Goal: Check status: Check status

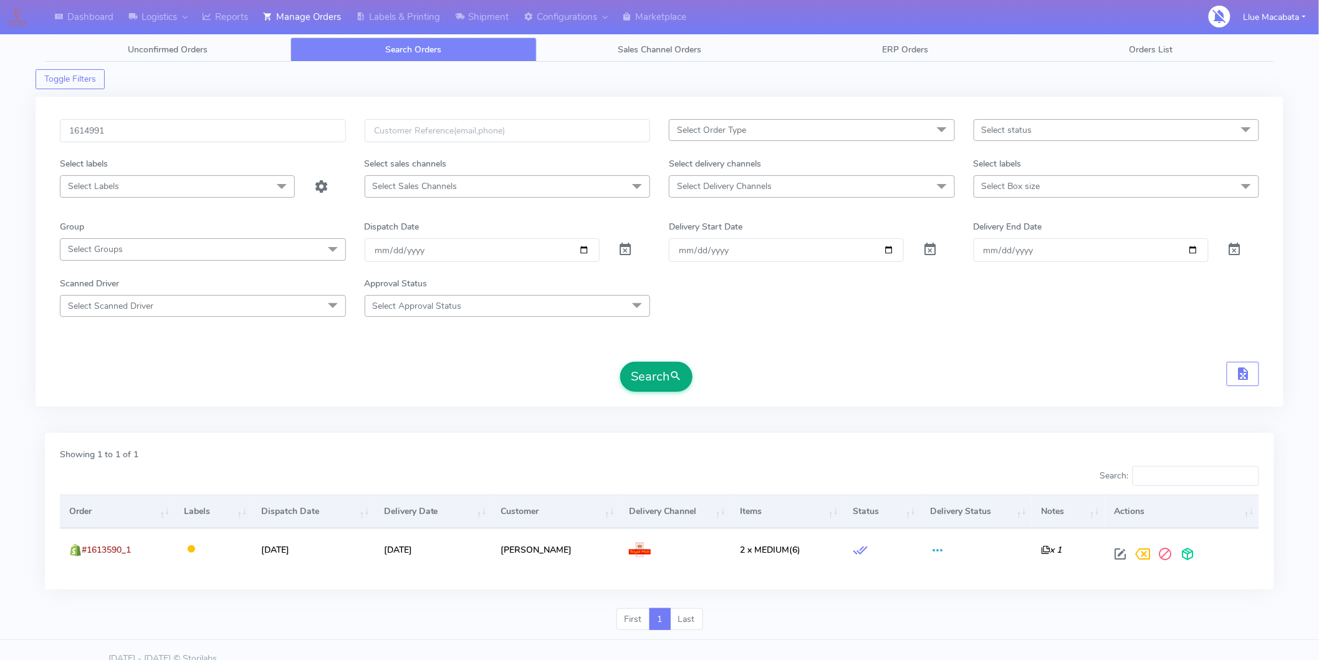
type input "1614991"
click at [675, 382] on span "submit" at bounding box center [676, 376] width 12 height 17
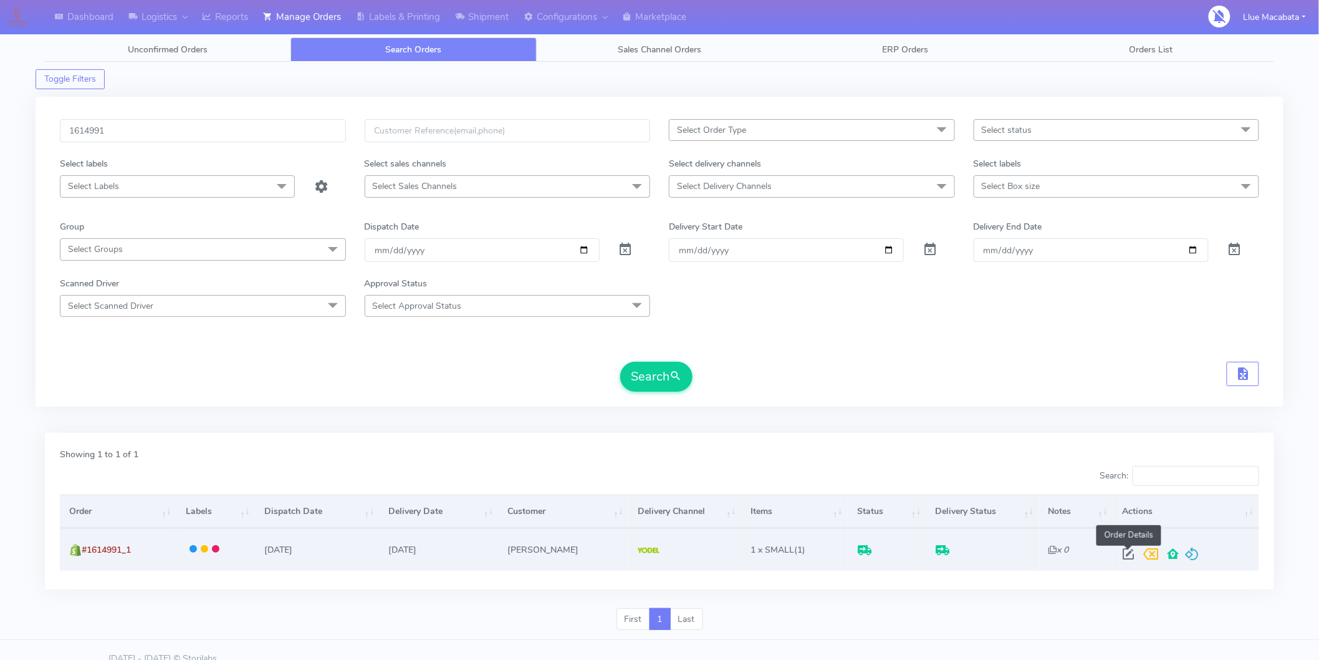
click at [1130, 553] on span at bounding box center [1129, 557] width 22 height 12
select select "5"
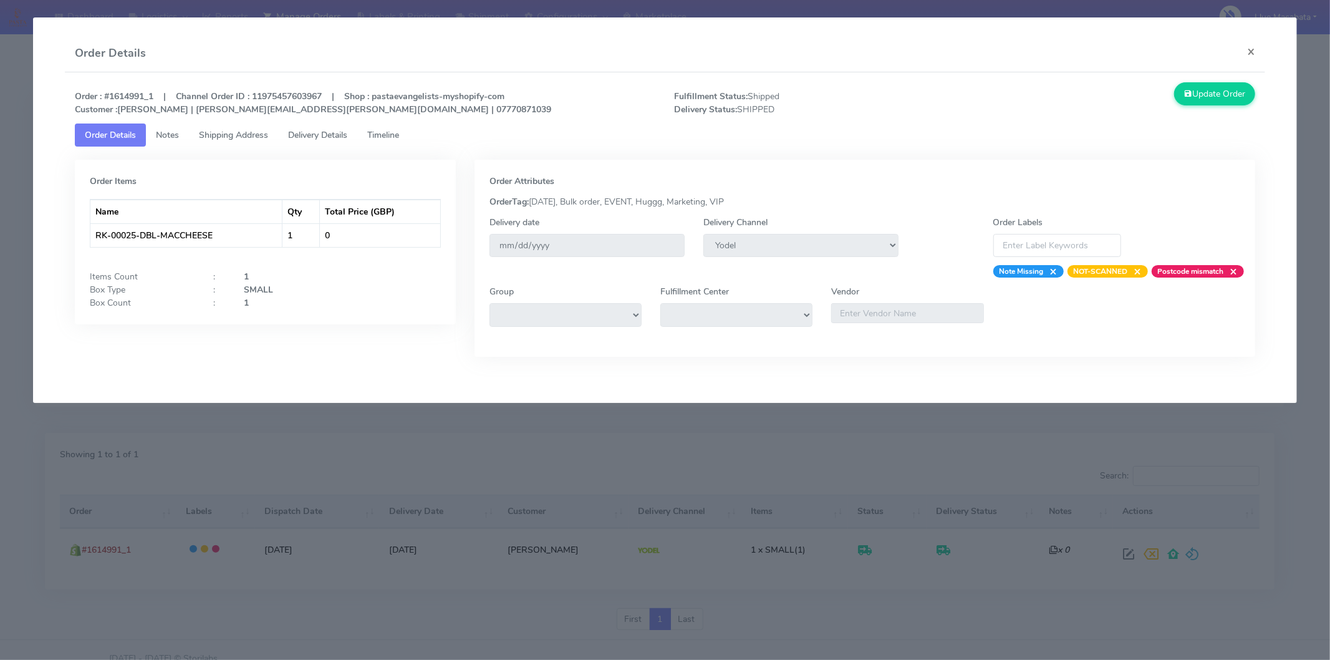
drag, startPoint x: 376, startPoint y: 122, endPoint x: 387, endPoint y: 137, distance: 18.8
click at [376, 125] on div "Order : #1614991_1 | Channel Order ID : 11975457603967 | Shop : pastaevangelist…" at bounding box center [665, 228] width 1200 height 313
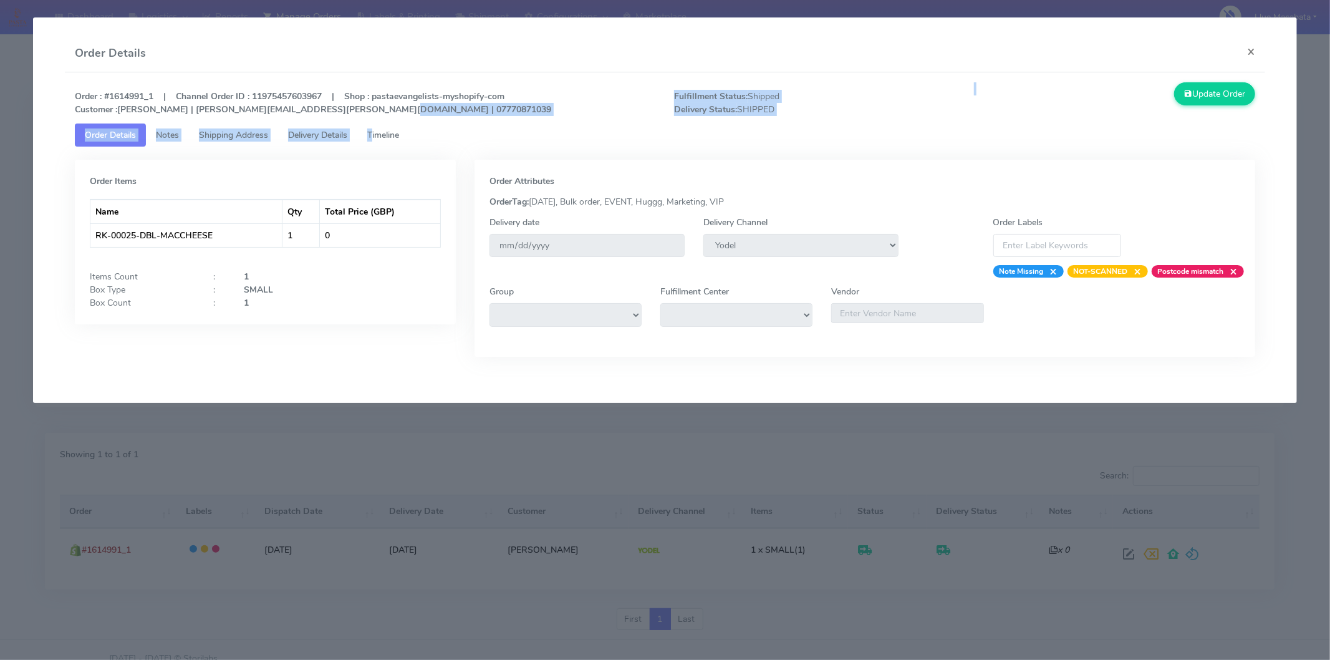
click at [387, 137] on span "Timeline" at bounding box center [383, 135] width 32 height 12
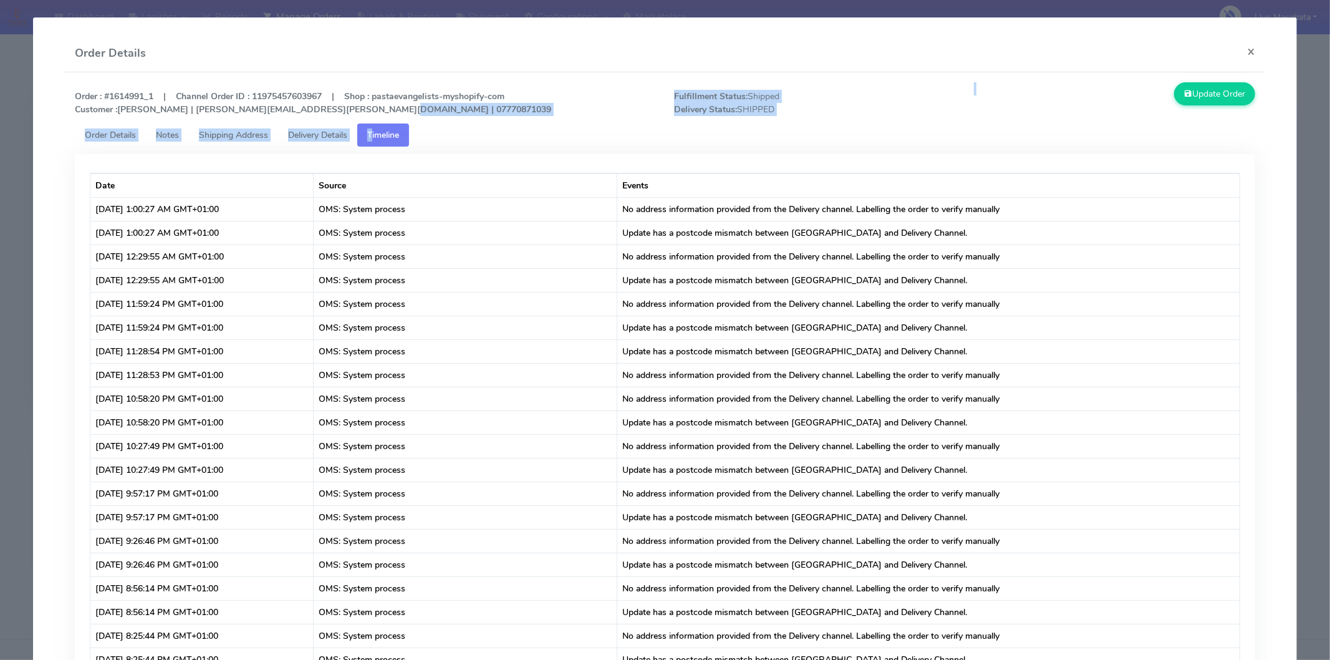
click at [329, 135] on span "Delivery Details" at bounding box center [317, 135] width 59 height 12
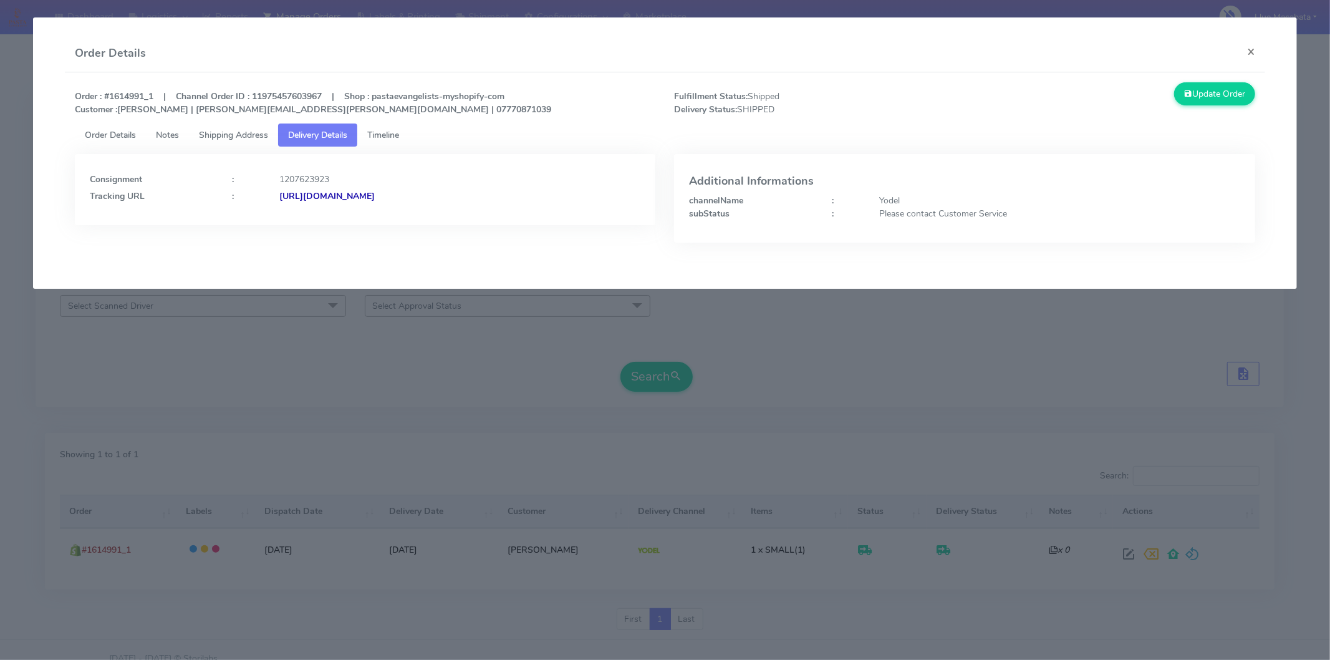
click at [375, 191] on strong "[URL][DOMAIN_NAME]" at bounding box center [326, 196] width 95 height 12
drag, startPoint x: 1253, startPoint y: 52, endPoint x: 1243, endPoint y: 55, distance: 11.0
click at [1253, 52] on button "×" at bounding box center [1251, 51] width 28 height 33
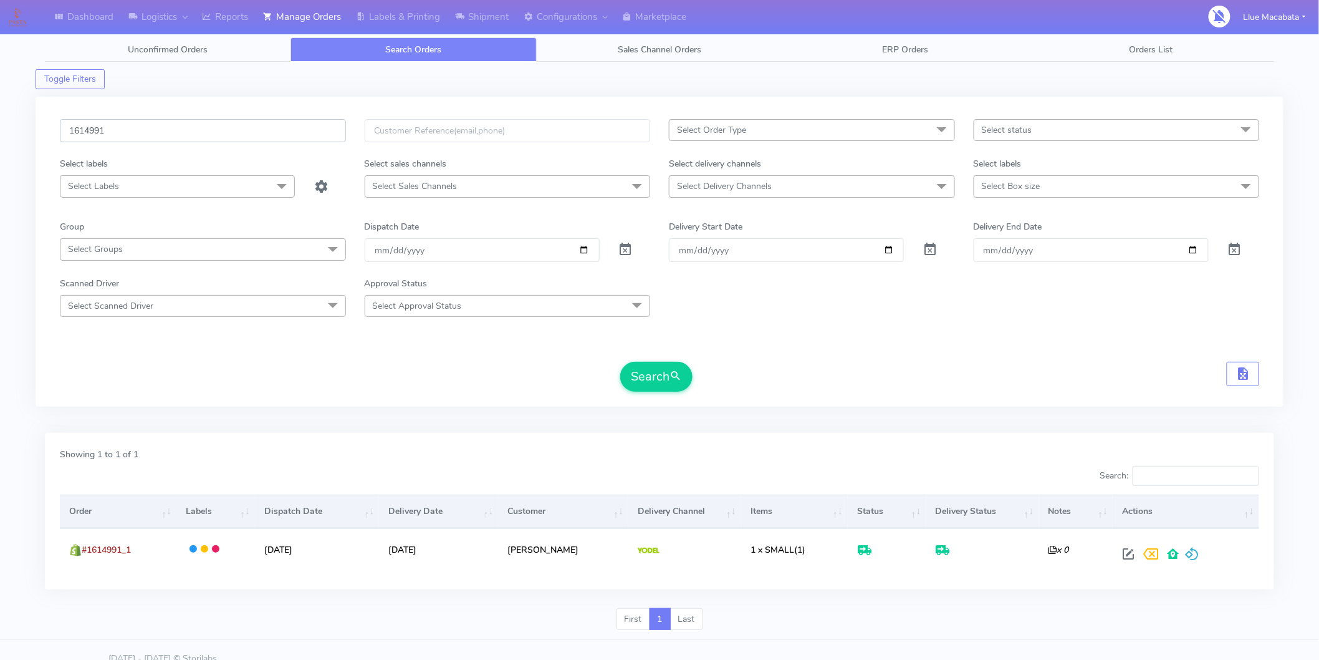
click at [122, 128] on input "1614991" at bounding box center [203, 130] width 286 height 23
paste input "5583"
type input "1615583"
click at [671, 385] on button "Search" at bounding box center [656, 377] width 72 height 30
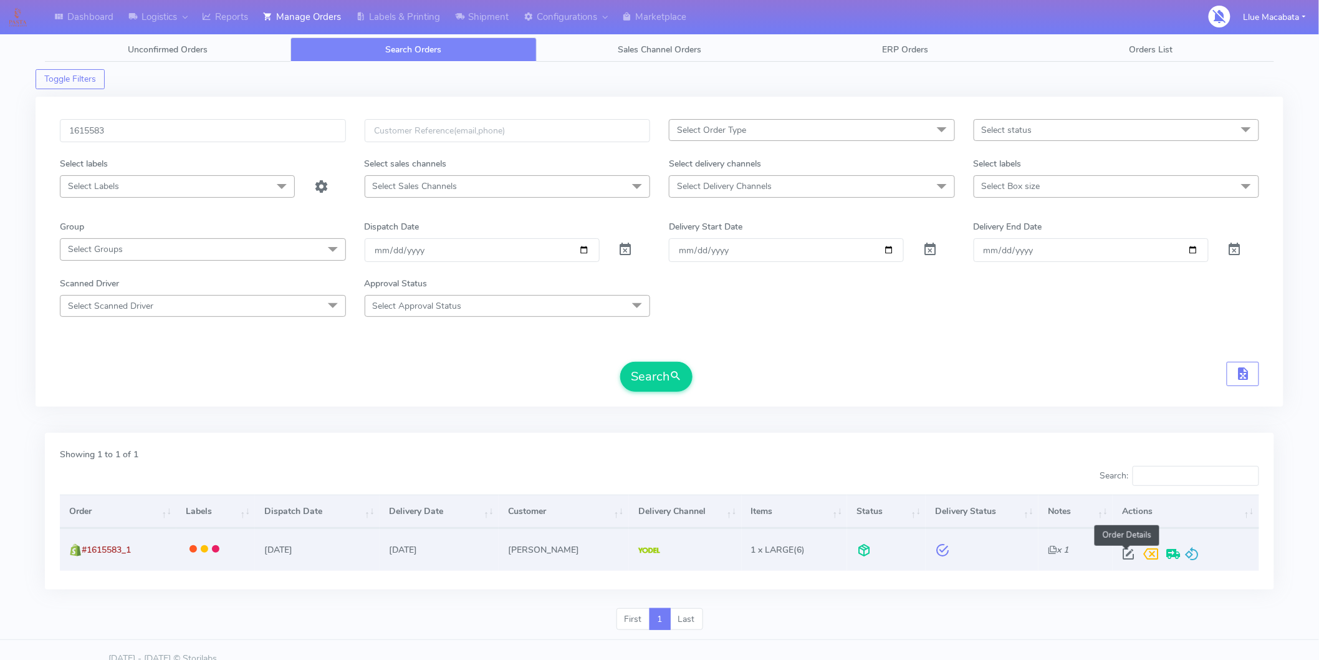
click at [1127, 551] on span at bounding box center [1128, 557] width 22 height 12
select select "5"
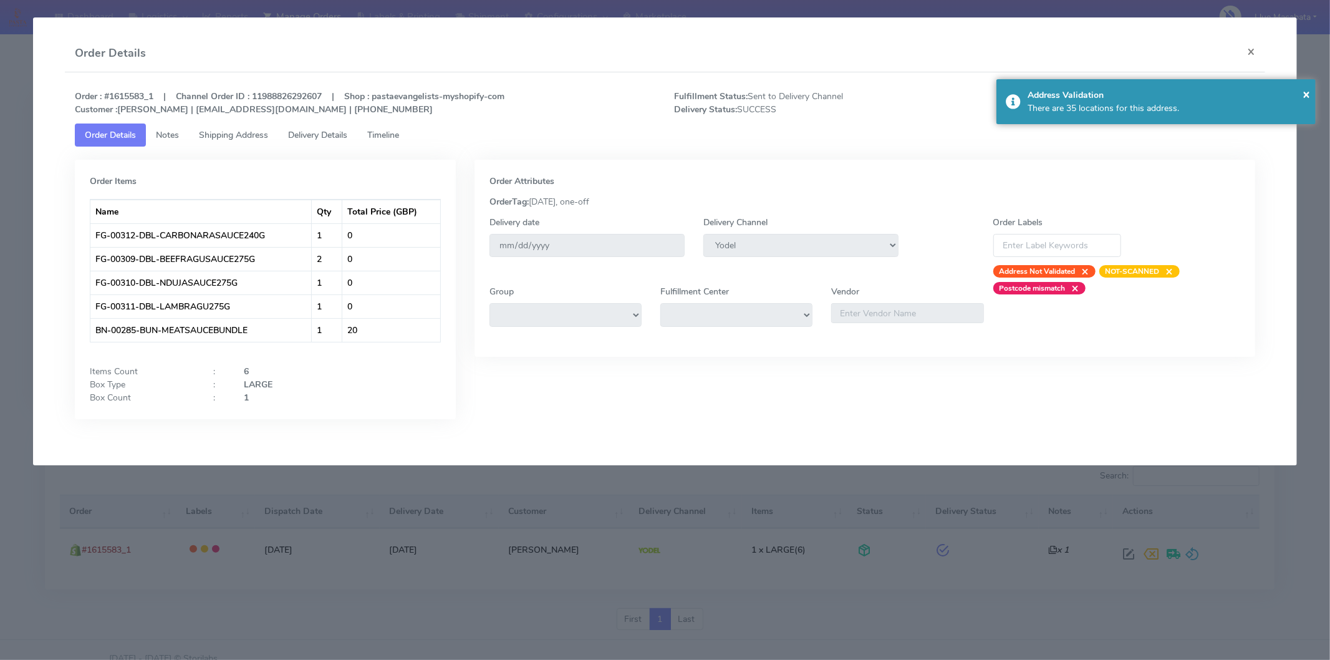
click at [395, 135] on span "Timeline" at bounding box center [383, 135] width 32 height 12
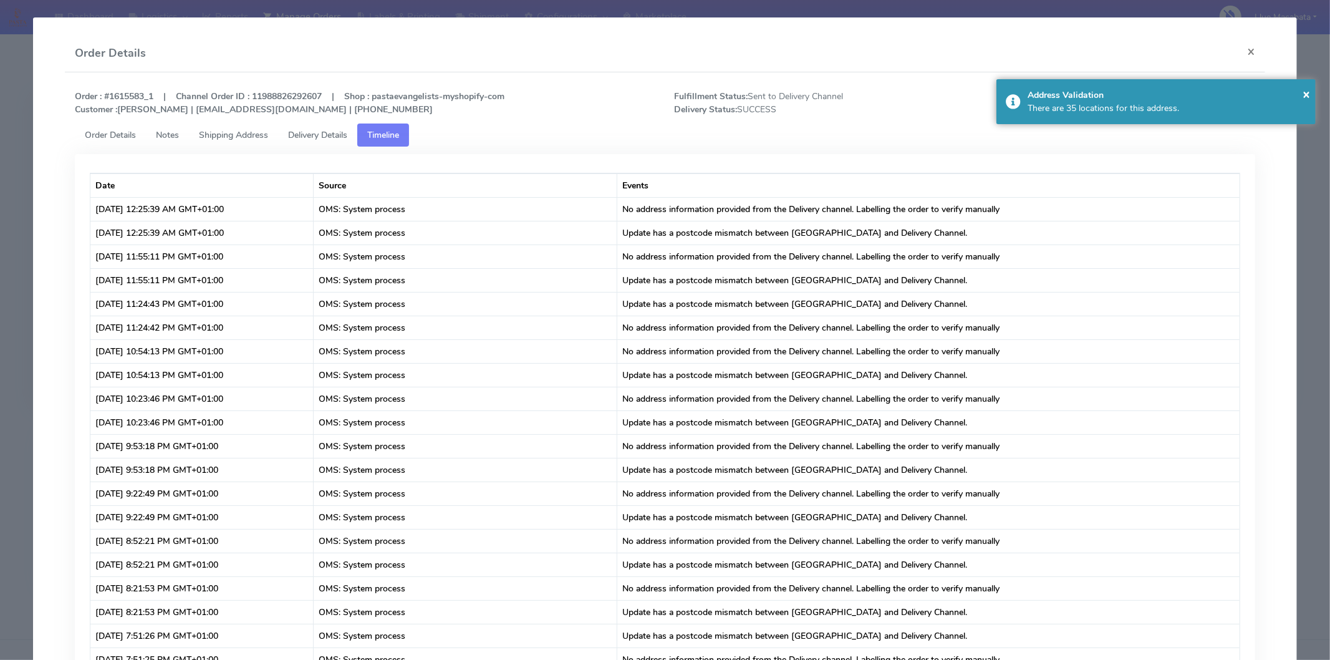
click at [344, 138] on span "Delivery Details" at bounding box center [317, 135] width 59 height 12
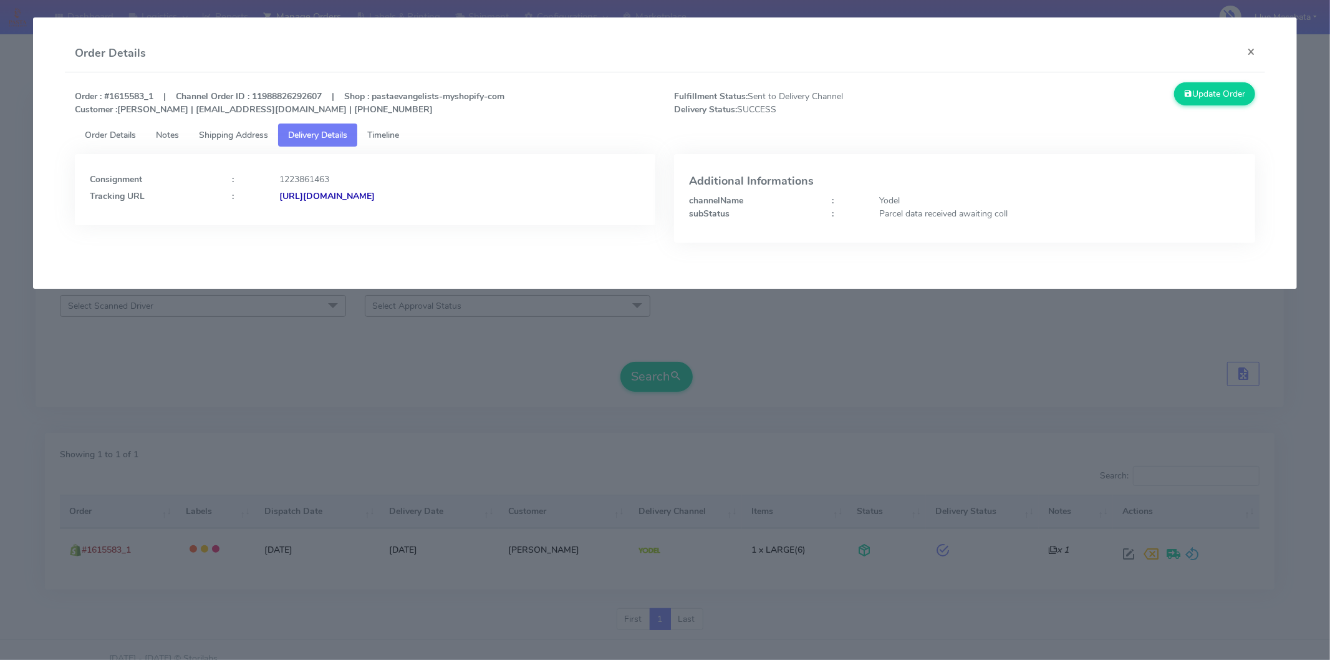
click at [375, 198] on strong "[URL][DOMAIN_NAME]" at bounding box center [326, 196] width 95 height 12
click at [395, 136] on span "Timeline" at bounding box center [383, 135] width 32 height 12
